Goal: Information Seeking & Learning: Learn about a topic

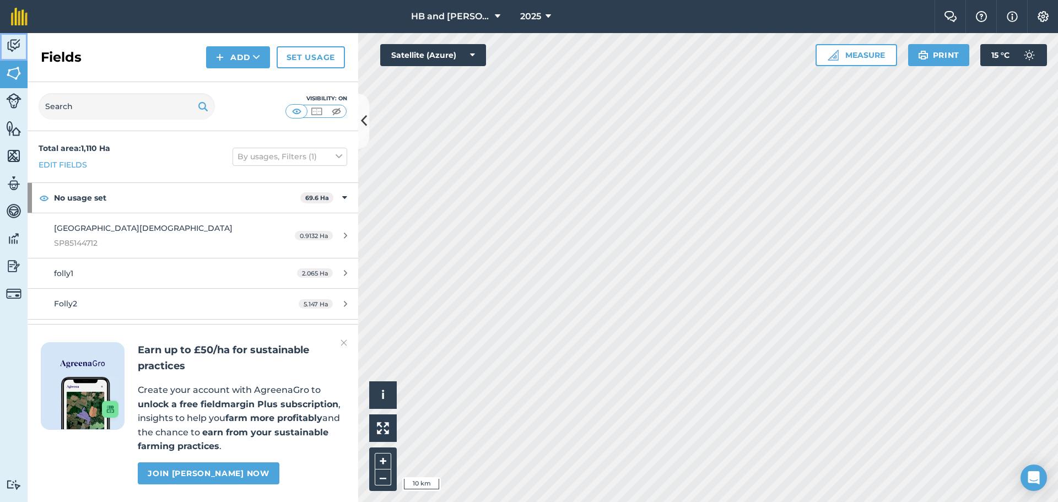
click at [20, 37] on img at bounding box center [13, 45] width 15 height 17
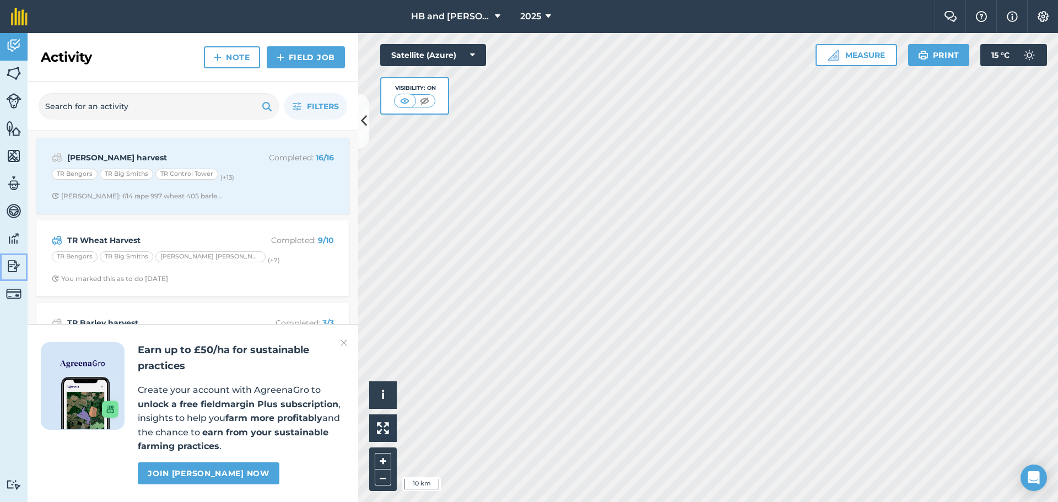
click at [14, 271] on img at bounding box center [13, 266] width 15 height 17
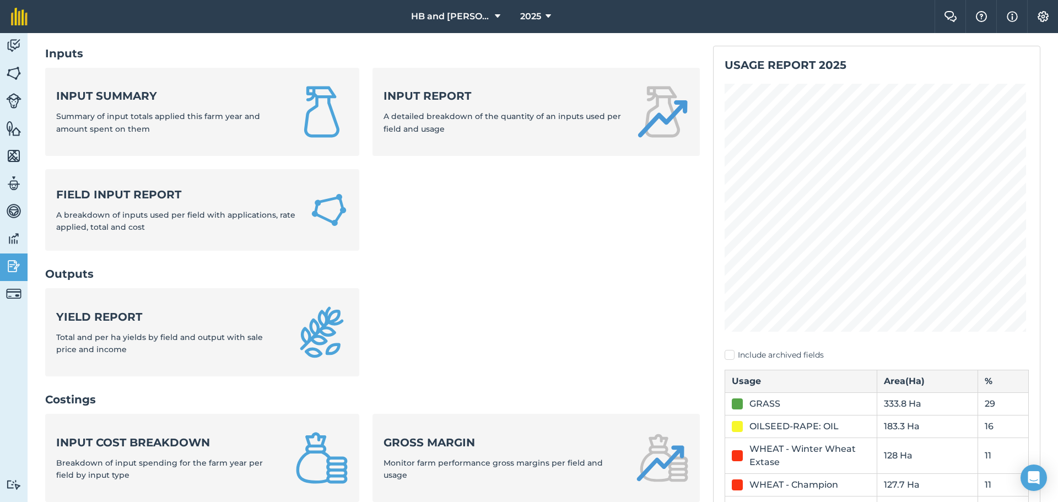
scroll to position [276, 0]
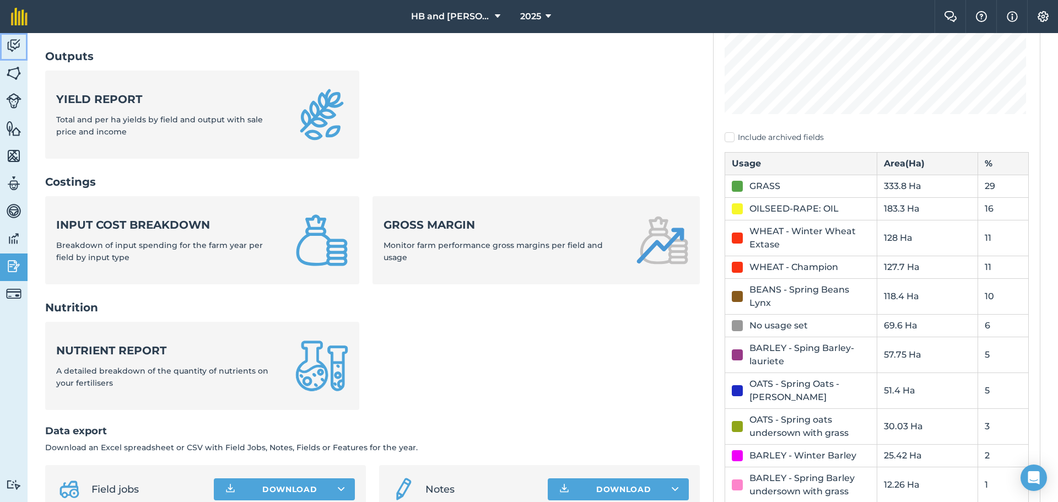
click at [14, 46] on img at bounding box center [13, 45] width 15 height 17
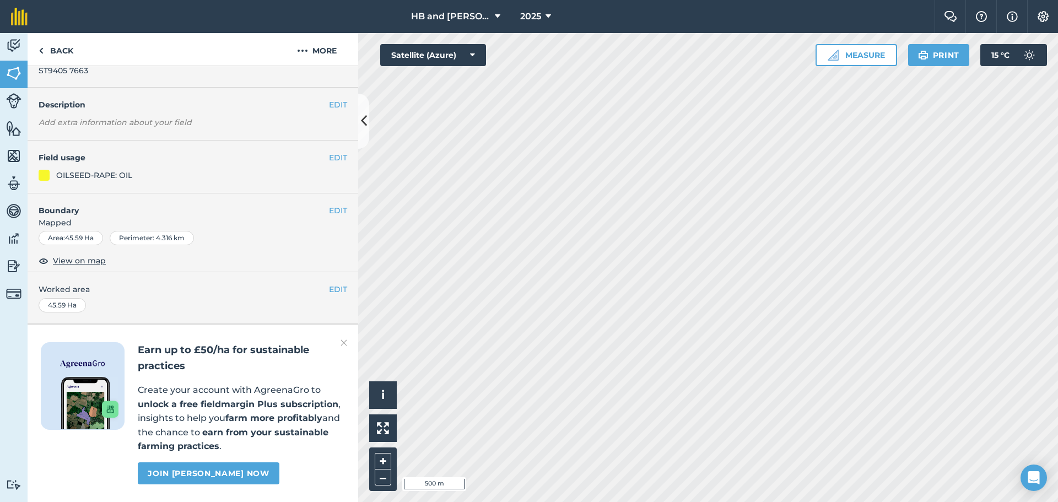
scroll to position [61, 0]
click at [344, 341] on img at bounding box center [344, 342] width 7 height 13
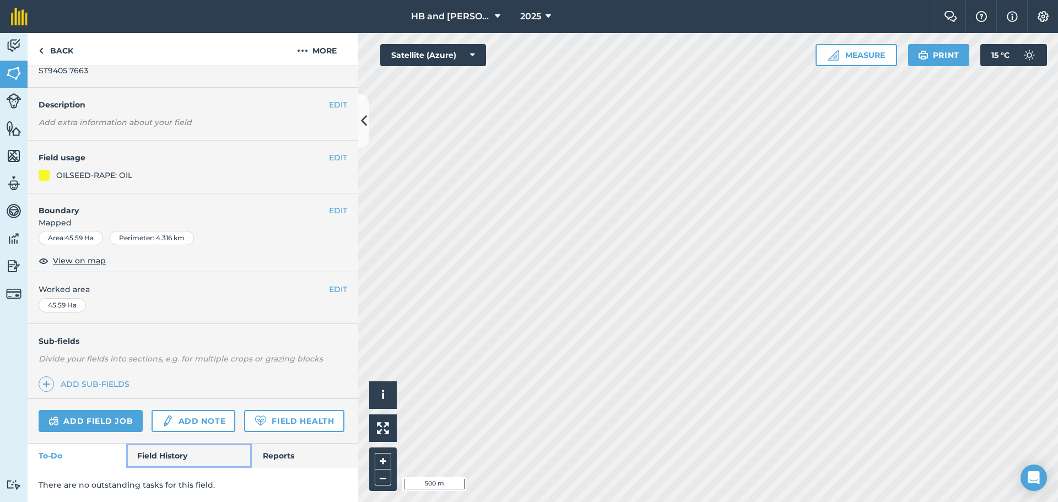
click at [161, 458] on link "Field History" at bounding box center [188, 456] width 125 height 24
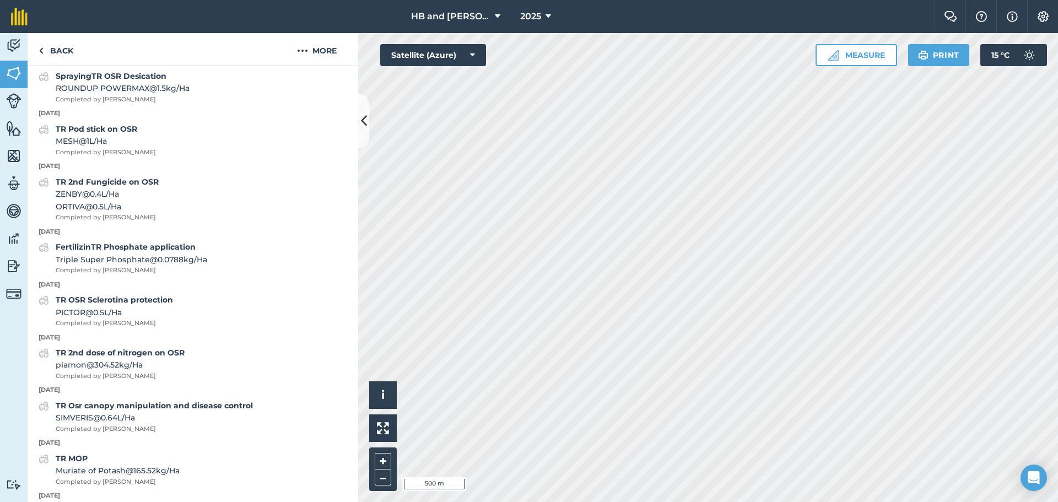
scroll to position [606, 0]
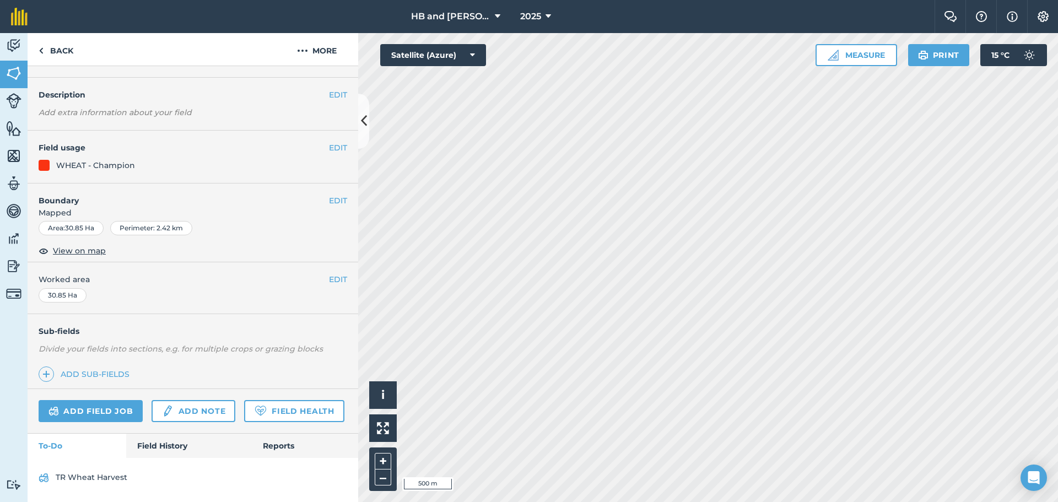
scroll to position [71, 0]
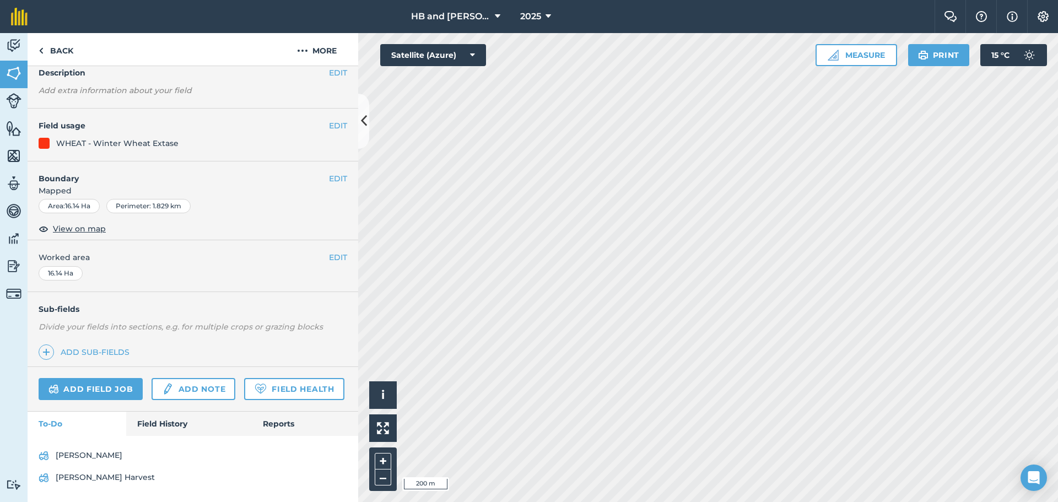
scroll to position [93, 0]
click at [167, 425] on link "Field History" at bounding box center [188, 424] width 125 height 24
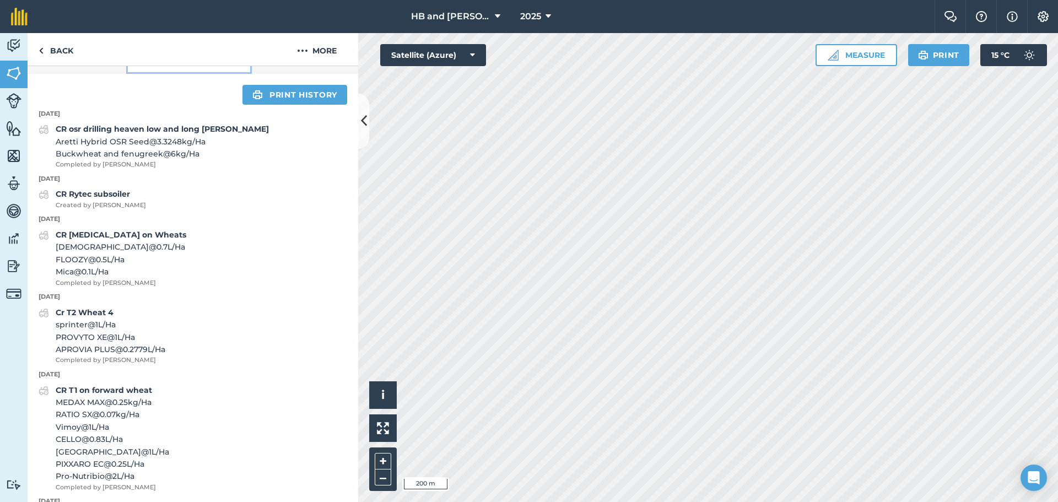
scroll to position [423, 0]
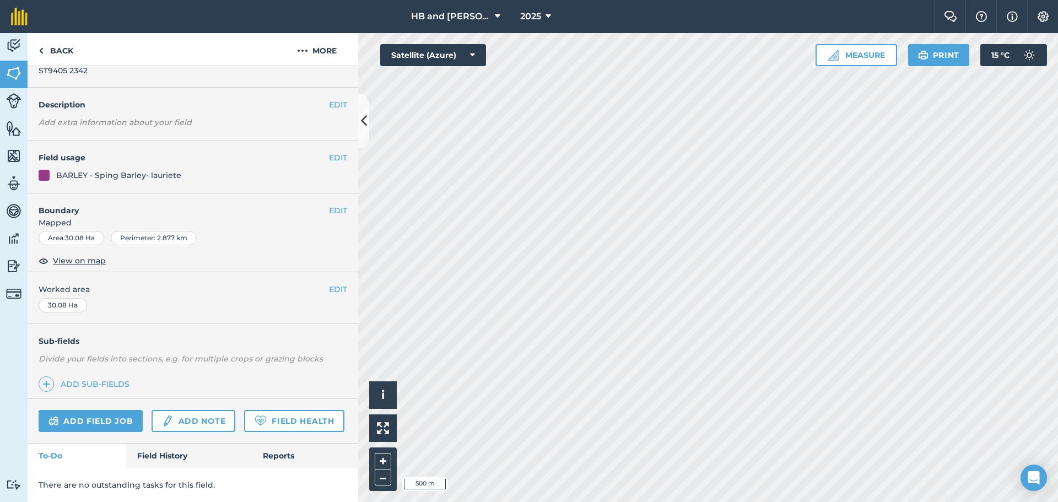
scroll to position [61, 0]
click at [165, 460] on link "Field History" at bounding box center [188, 456] width 125 height 24
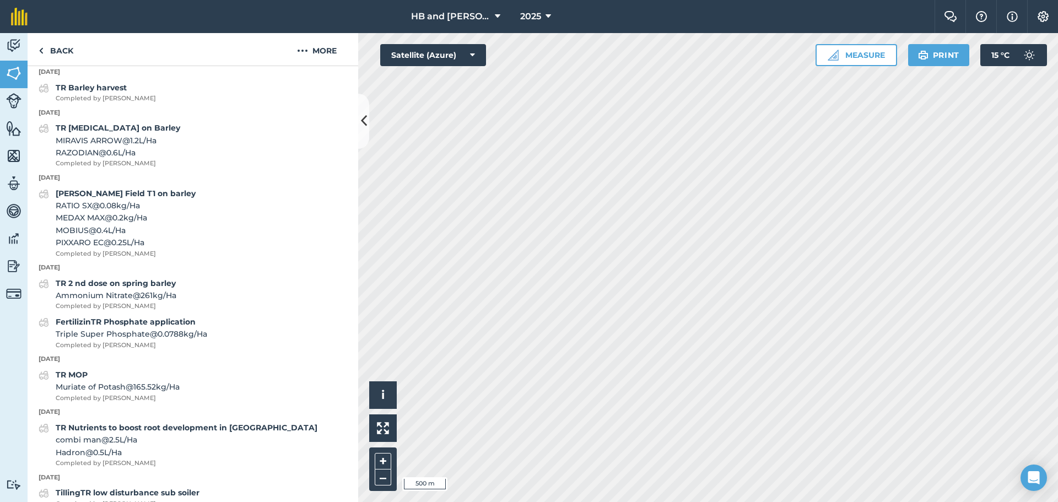
scroll to position [667, 0]
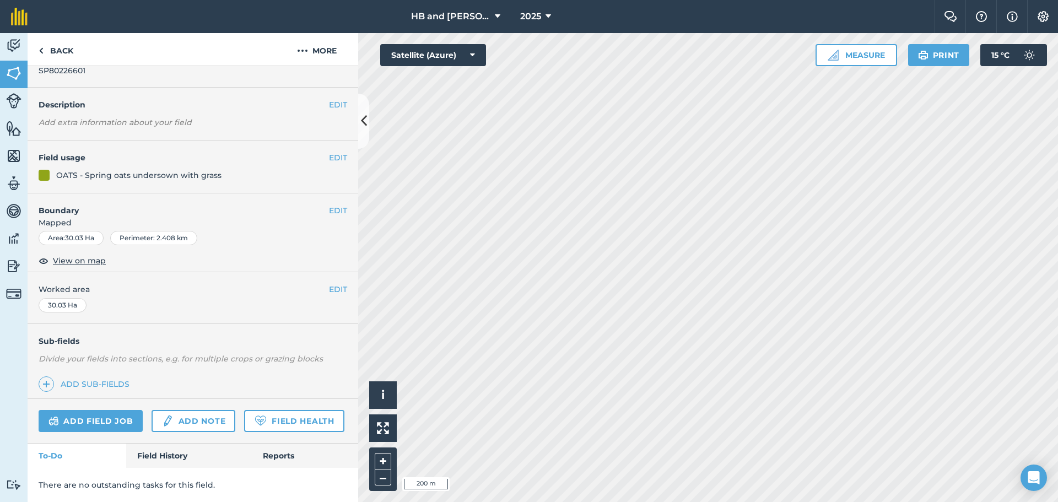
scroll to position [61, 0]
click at [172, 460] on link "Field History" at bounding box center [188, 456] width 125 height 24
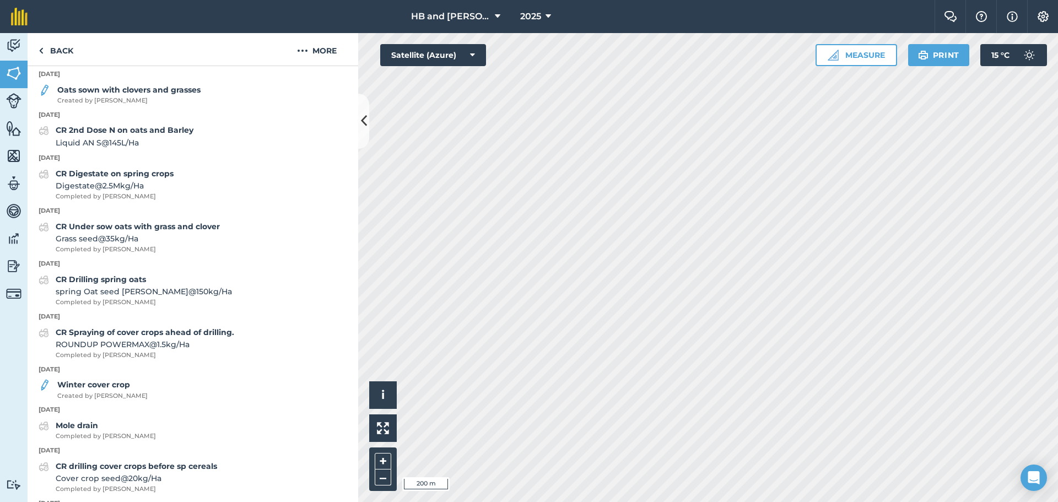
scroll to position [612, 0]
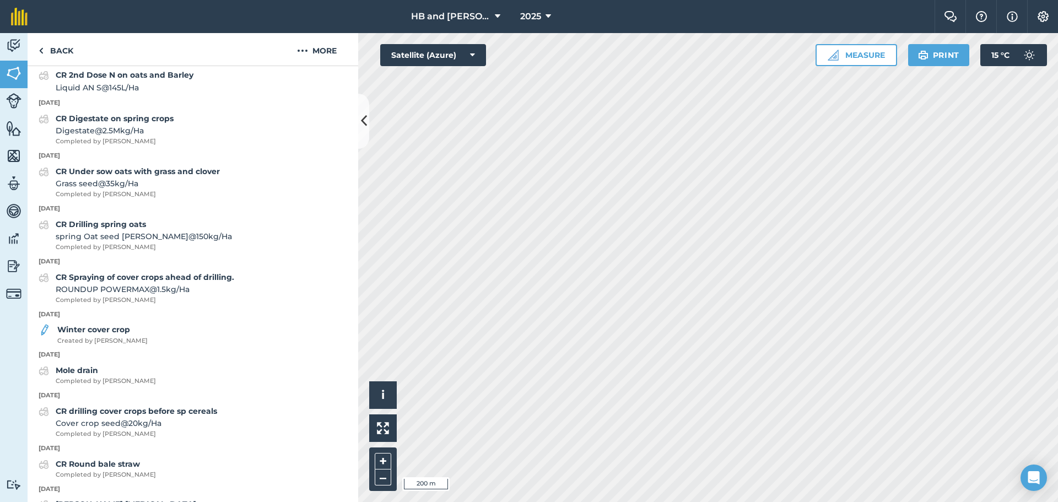
drag, startPoint x: 257, startPoint y: 127, endPoint x: 279, endPoint y: 166, distance: 44.6
click at [344, 147] on div "CR Digestate on spring crops Digestate @ 2.5M kg / Ha Completed by Steven L" at bounding box center [193, 129] width 331 height 34
click at [293, 147] on div "CR Digestate on spring crops Digestate @ 2.5M kg / Ha Completed by Steven L" at bounding box center [193, 129] width 331 height 34
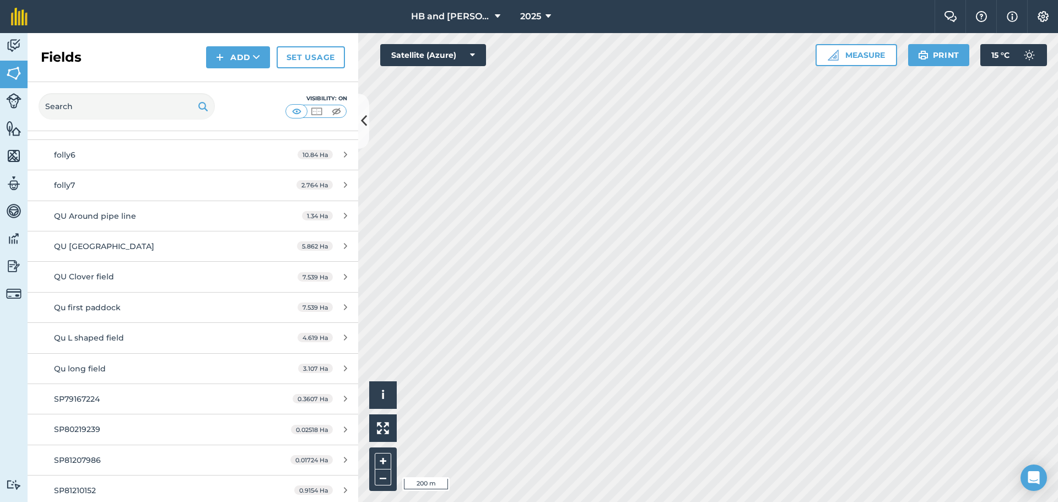
scroll to position [165, 0]
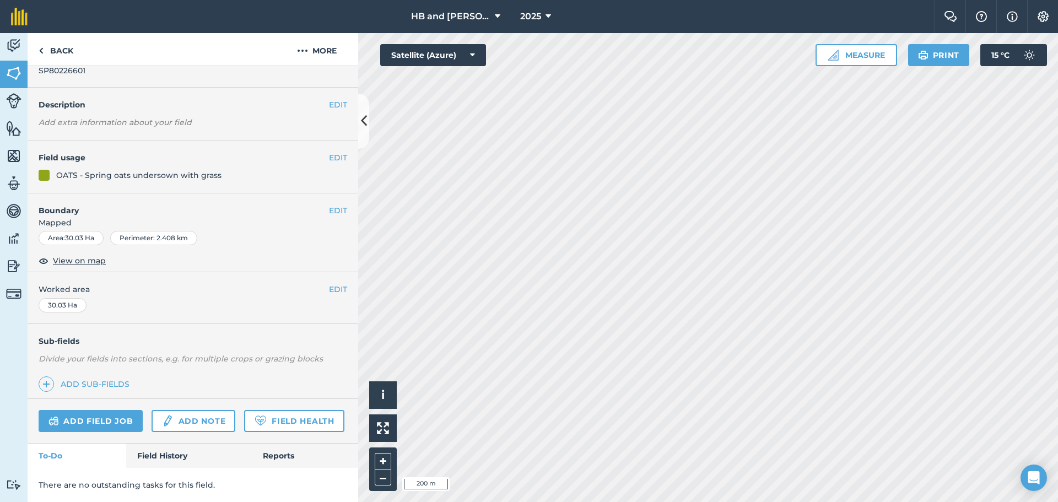
scroll to position [61, 0]
click at [183, 454] on link "Field History" at bounding box center [188, 456] width 125 height 24
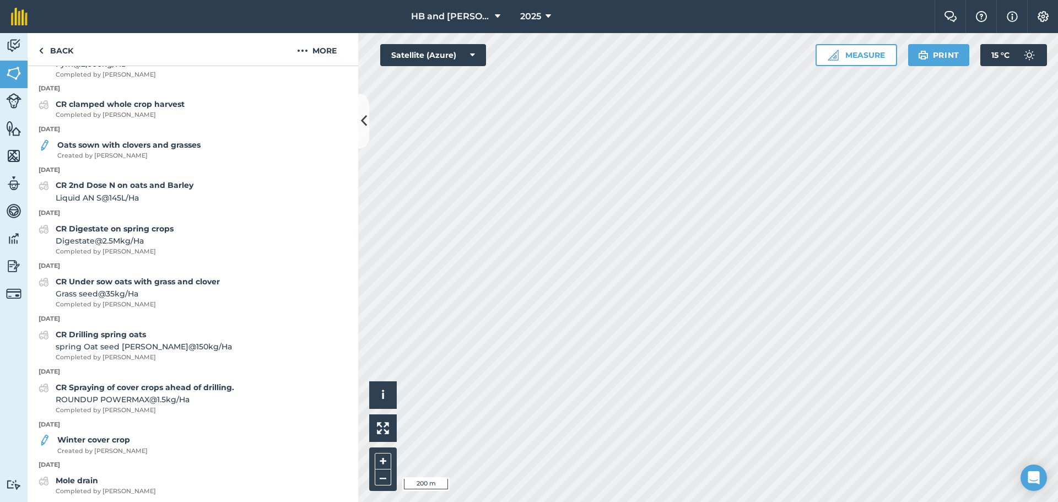
scroll to position [446, 0]
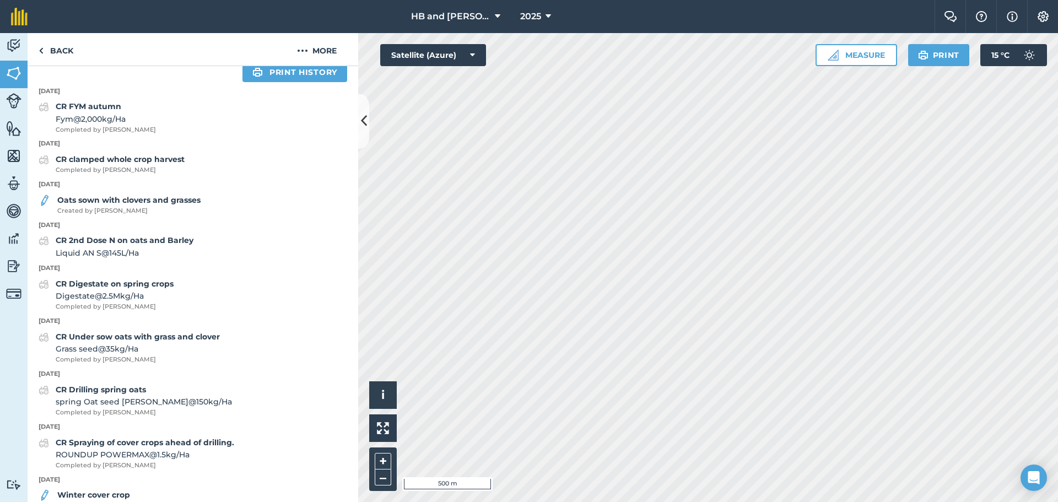
scroll to position [61, 0]
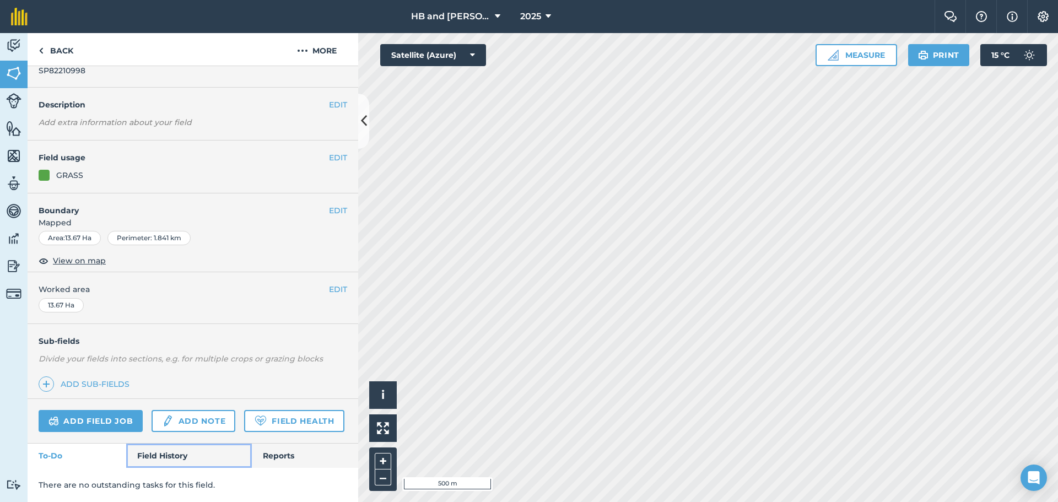
click at [174, 464] on link "Field History" at bounding box center [188, 456] width 125 height 24
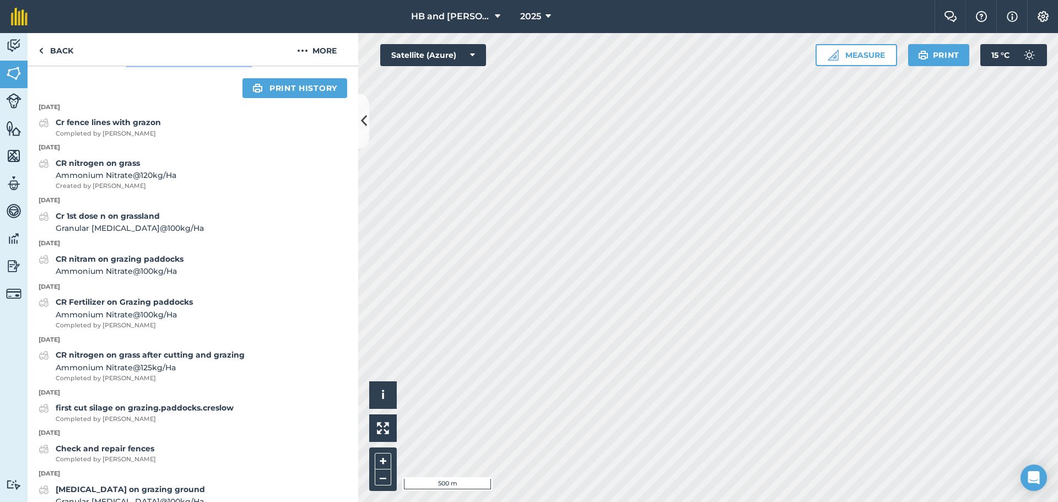
scroll to position [486, 0]
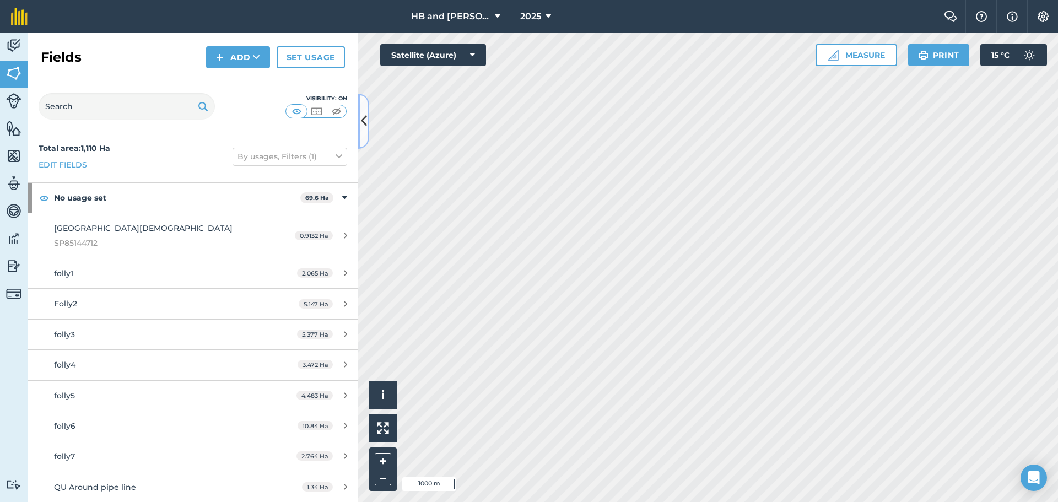
click at [359, 115] on button at bounding box center [363, 121] width 11 height 55
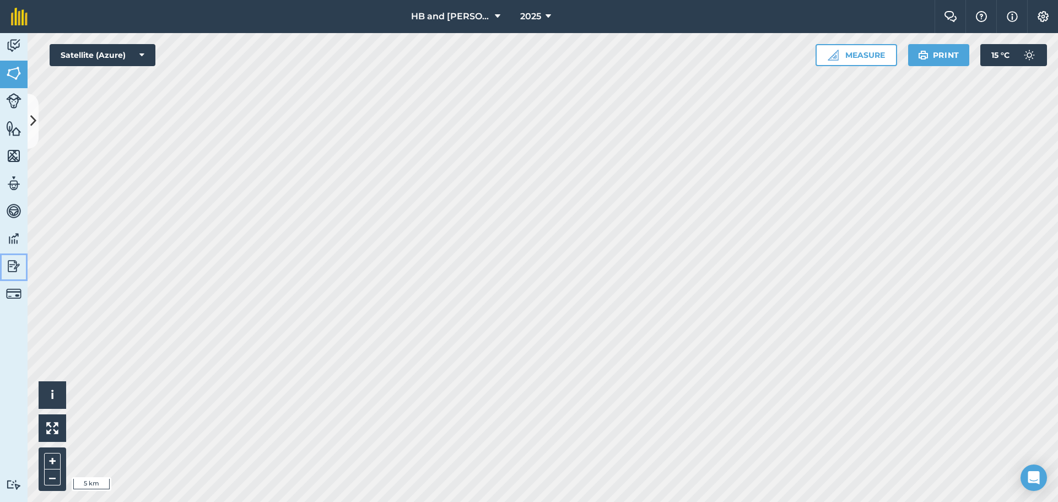
click at [12, 264] on img at bounding box center [13, 266] width 15 height 17
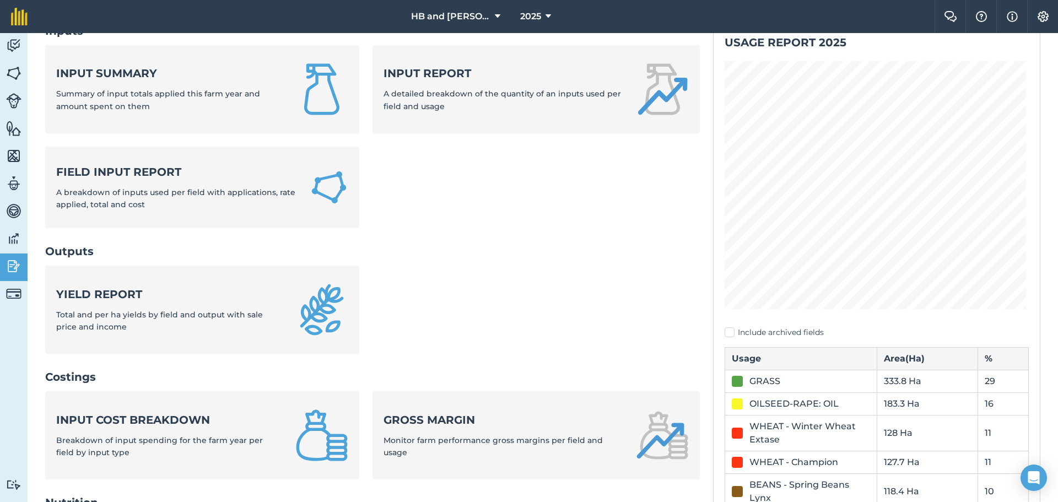
scroll to position [55, 0]
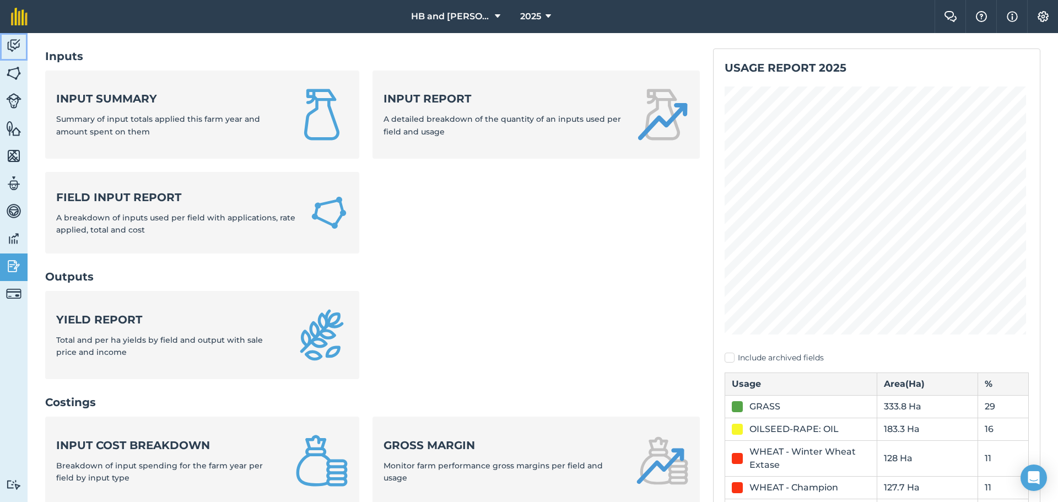
click at [16, 45] on img at bounding box center [13, 45] width 15 height 17
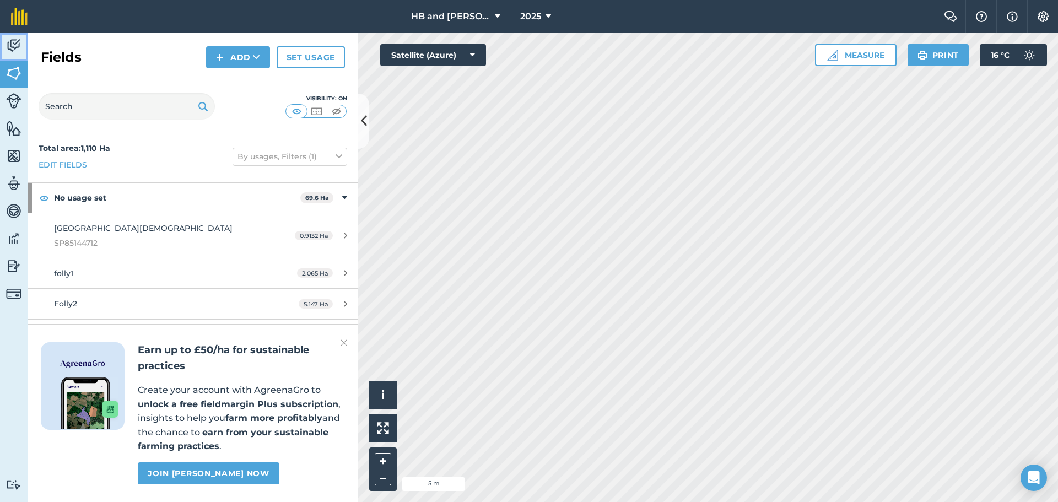
drag, startPoint x: 1, startPoint y: 42, endPoint x: 5, endPoint y: 46, distance: 5.9
click at [1, 44] on link "Activity" at bounding box center [14, 47] width 28 height 28
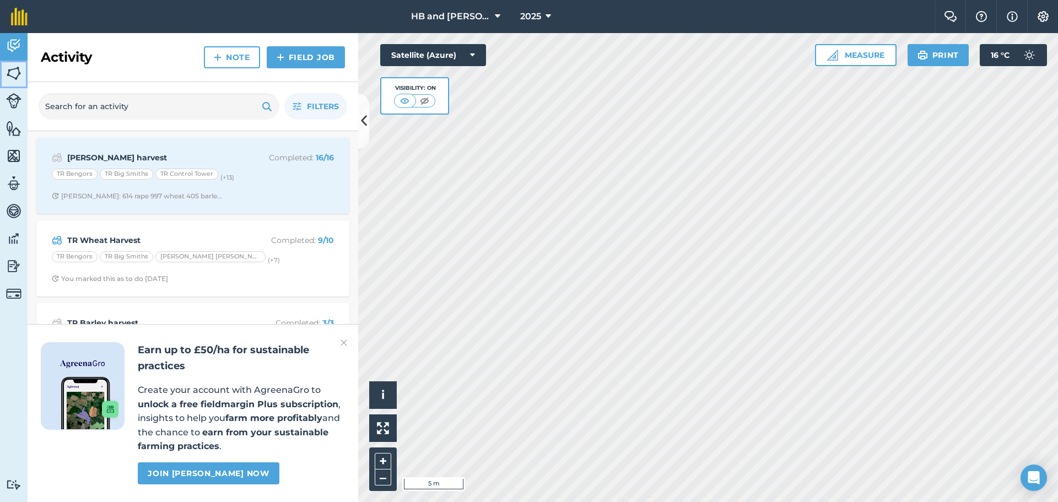
click at [20, 76] on img at bounding box center [13, 73] width 15 height 17
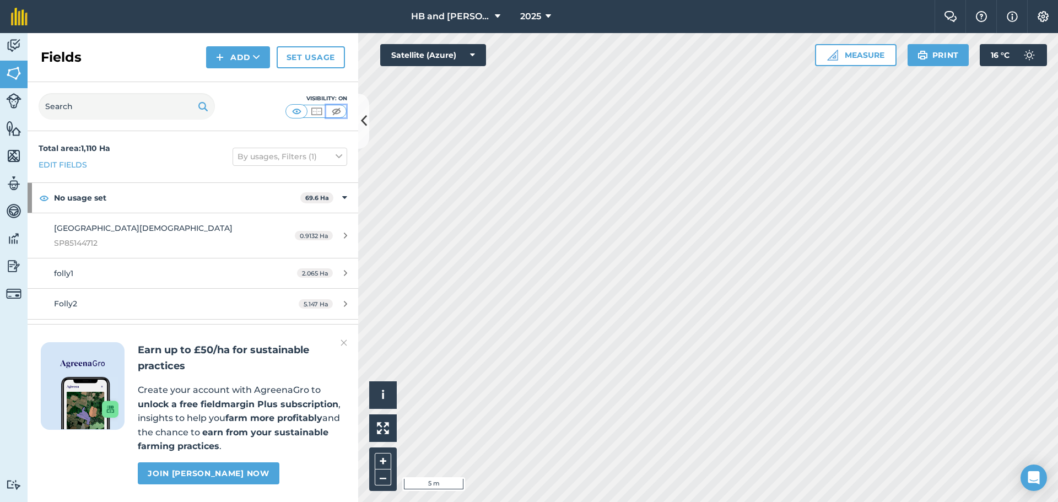
click at [334, 111] on img at bounding box center [337, 111] width 14 height 11
drag, startPoint x: 298, startPoint y: 111, endPoint x: 337, endPoint y: 114, distance: 39.3
click at [298, 111] on img at bounding box center [297, 111] width 14 height 11
click at [20, 46] on img at bounding box center [13, 45] width 15 height 17
